Goal: Transaction & Acquisition: Purchase product/service

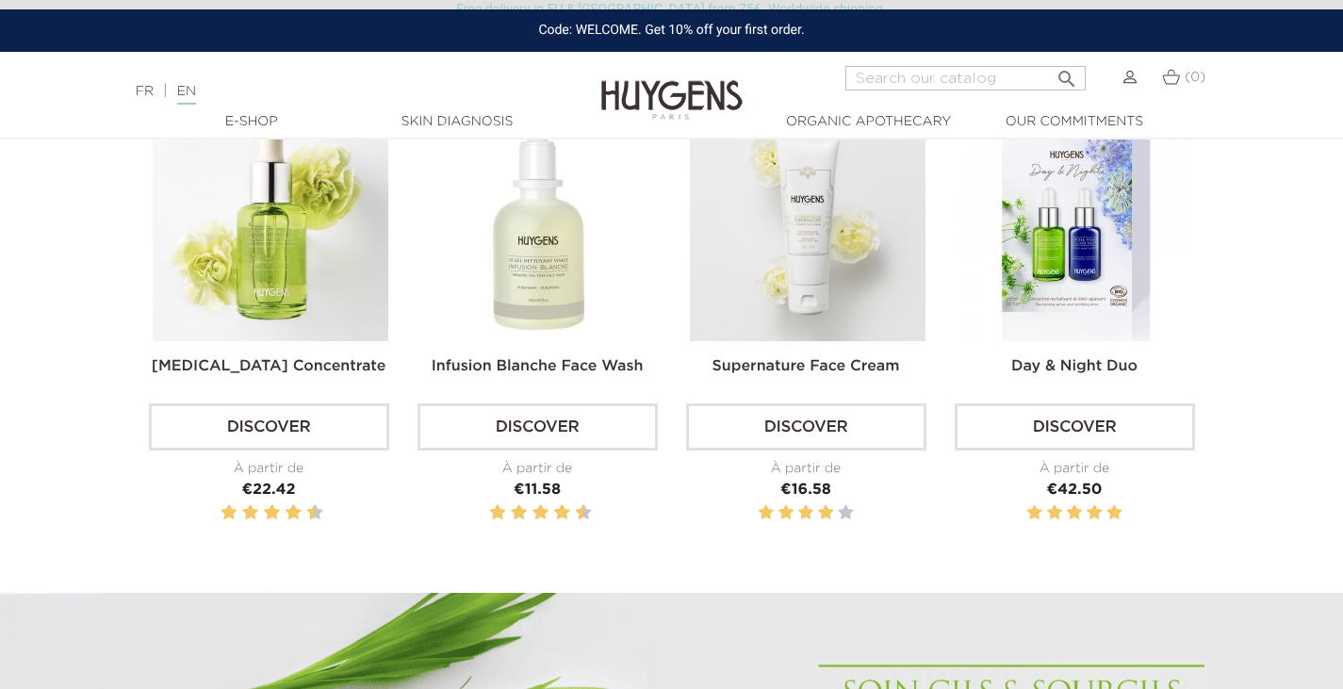
scroll to position [660, 0]
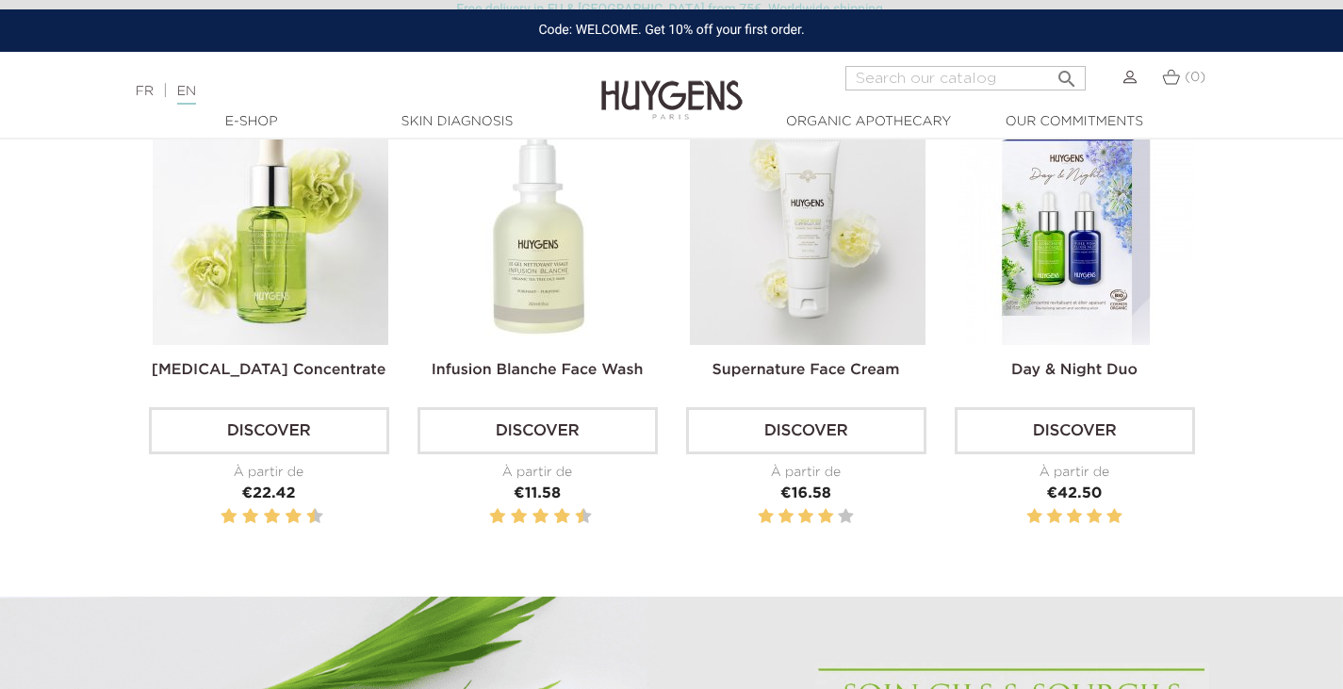
click at [799, 277] on img at bounding box center [808, 227] width 236 height 236
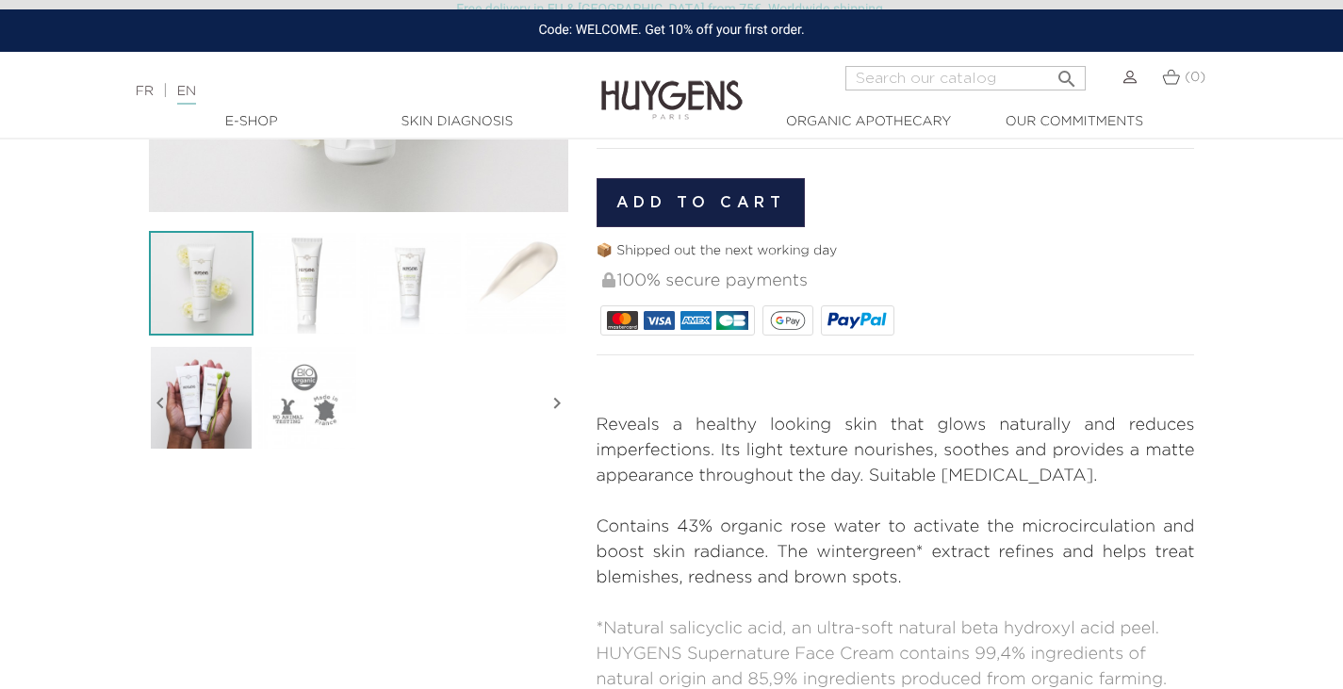
scroll to position [471, 0]
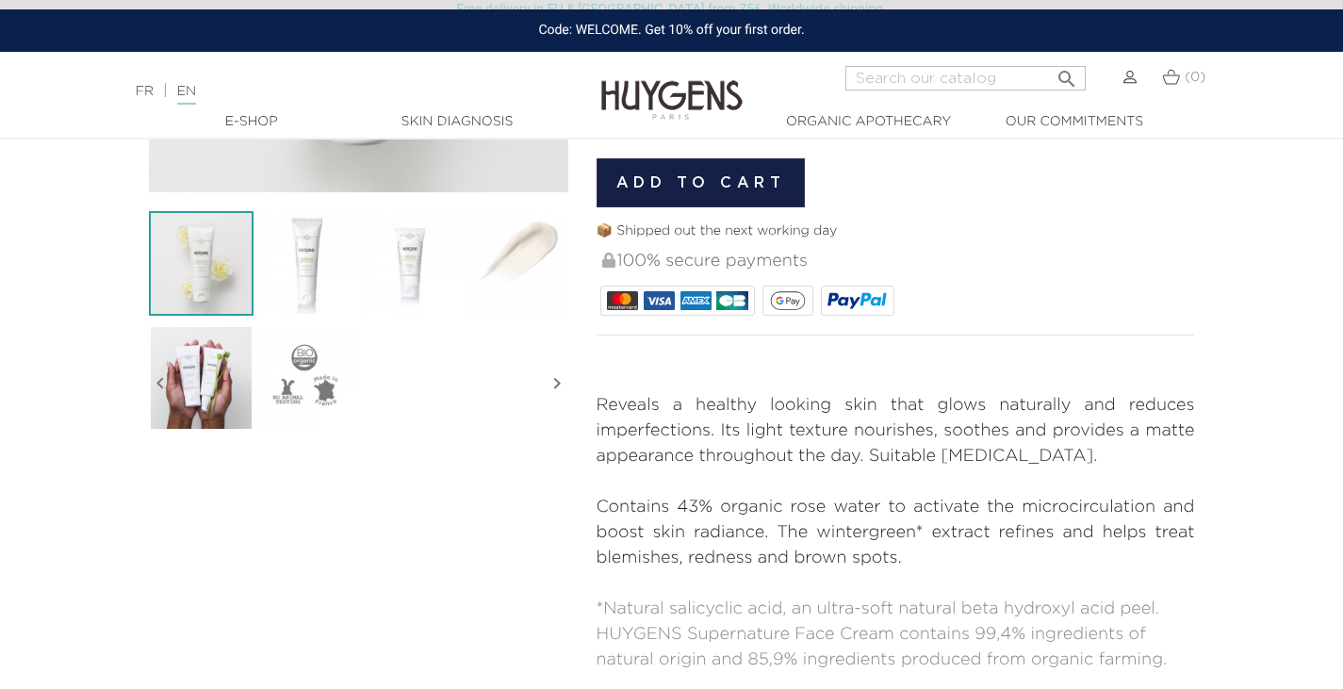
click at [518, 288] on img at bounding box center [515, 263] width 105 height 105
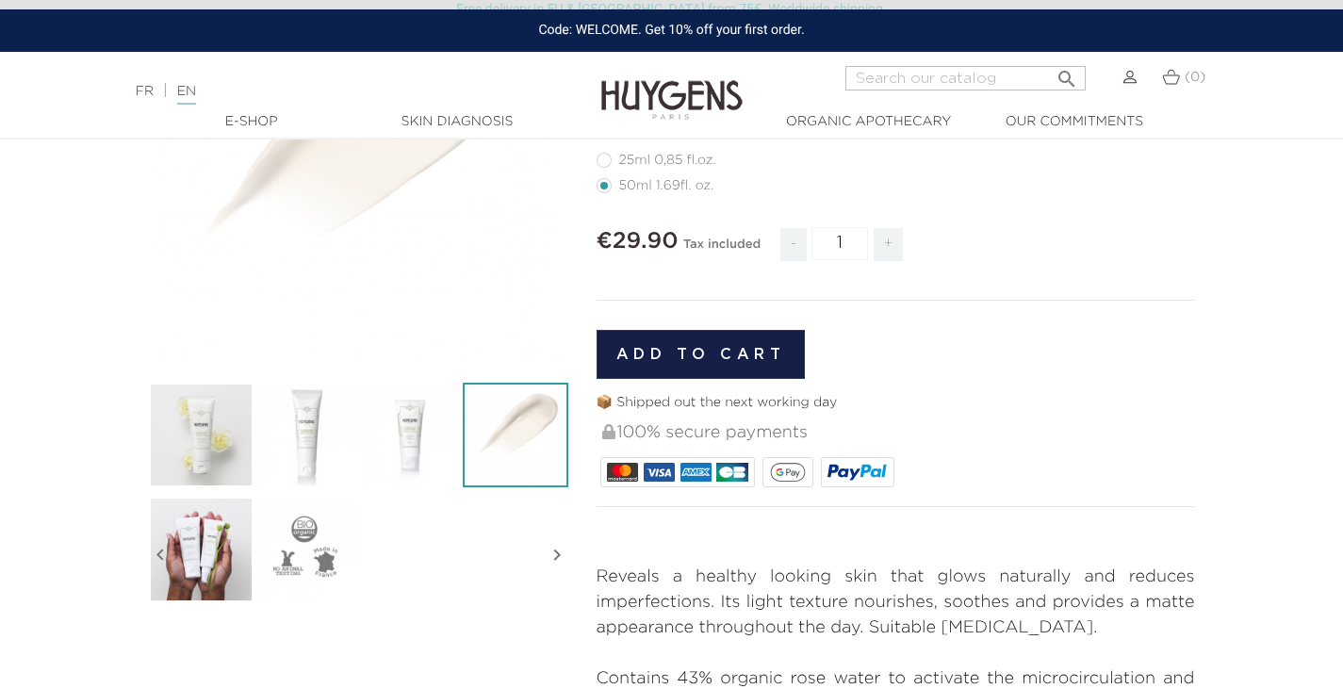
scroll to position [283, 0]
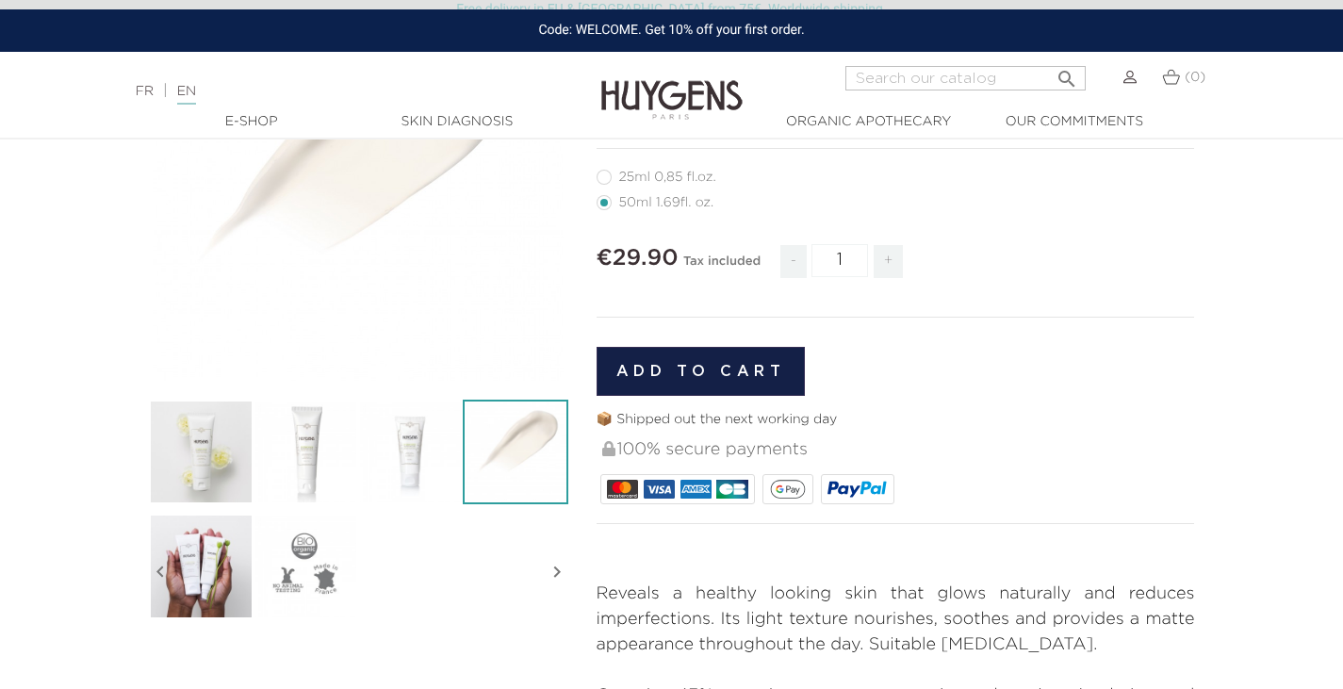
click at [325, 432] on img at bounding box center [306, 452] width 105 height 105
